Goal: Answer question/provide support

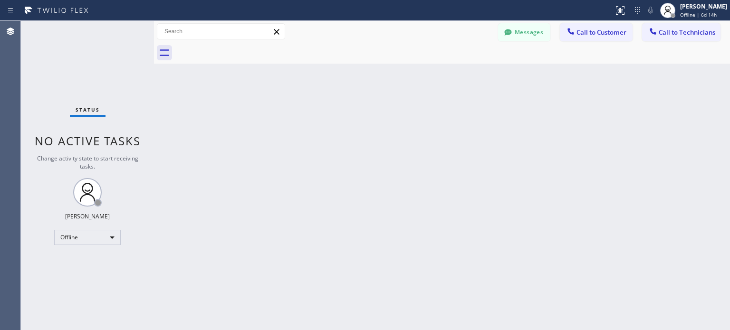
drag, startPoint x: 563, startPoint y: 170, endPoint x: 551, endPoint y: 152, distance: 21.2
click at [563, 170] on div "Back to Dashboard Change Sender ID Customers Technicians EH [PERSON_NAME] [DATE…" at bounding box center [442, 175] width 576 height 309
click at [521, 28] on button "Messages" at bounding box center [524, 32] width 52 height 18
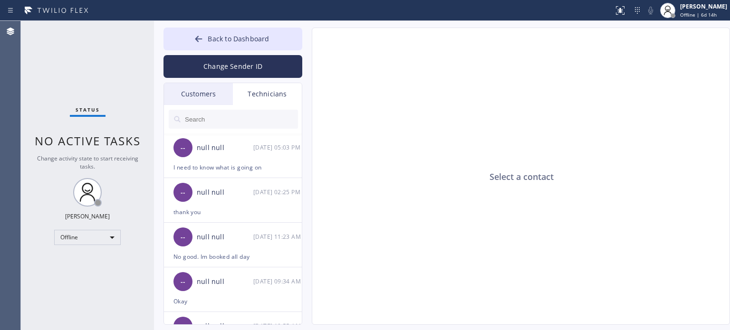
click at [188, 95] on div "Customers" at bounding box center [198, 94] width 69 height 22
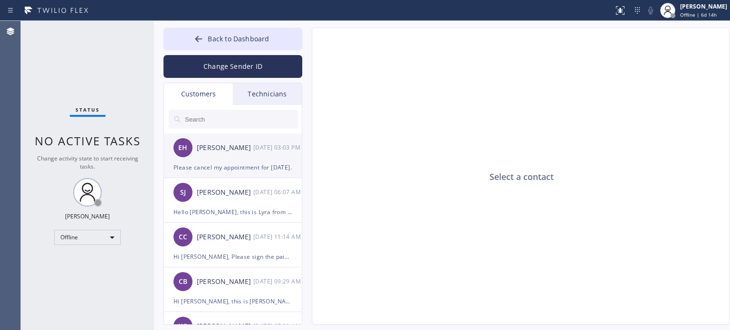
click at [205, 167] on div "Please cancel my appointment for [DATE]." at bounding box center [232, 167] width 119 height 11
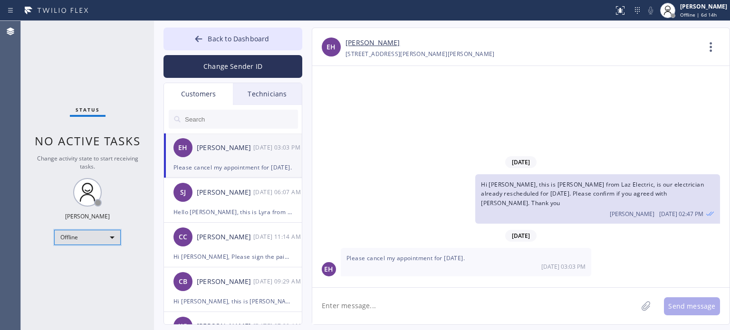
click at [84, 239] on div "Offline" at bounding box center [87, 237] width 67 height 15
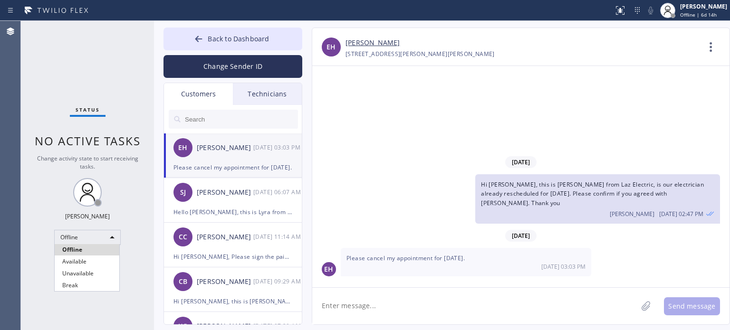
click at [226, 68] on div at bounding box center [365, 165] width 730 height 330
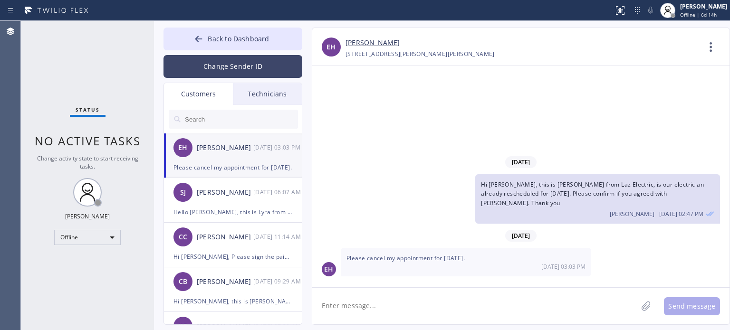
click at [261, 73] on button "Change Sender ID" at bounding box center [232, 66] width 139 height 23
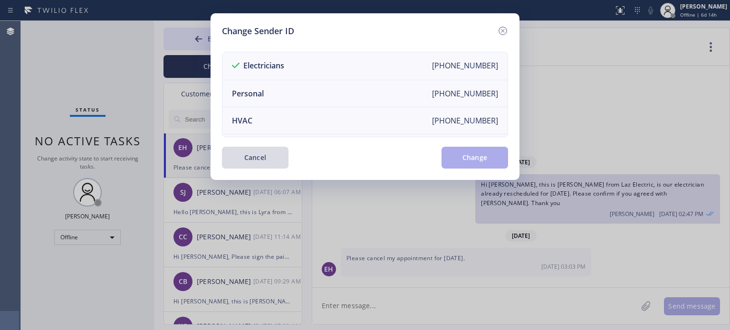
click at [264, 157] on button "Cancel" at bounding box center [255, 158] width 67 height 22
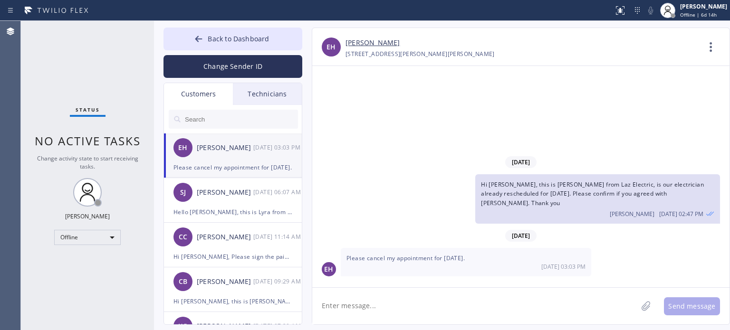
click at [201, 120] on input "text" at bounding box center [241, 119] width 114 height 19
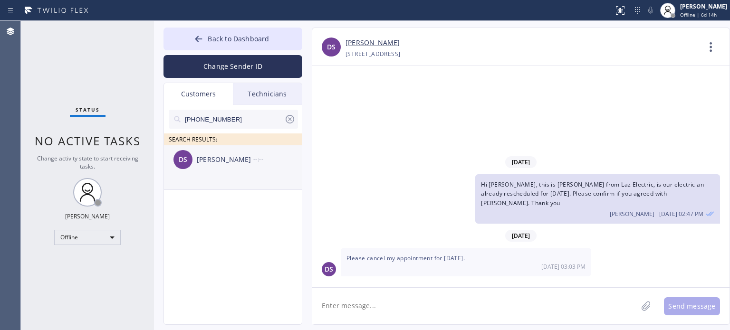
click at [231, 161] on div "Darren Smith" at bounding box center [225, 159] width 57 height 11
